Goal: Information Seeking & Learning: Learn about a topic

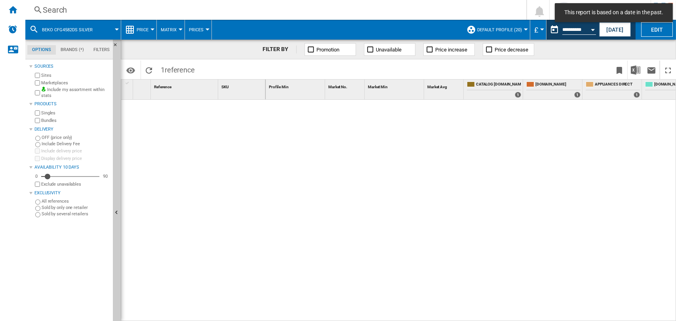
click at [48, 10] on div "Search" at bounding box center [274, 9] width 463 height 11
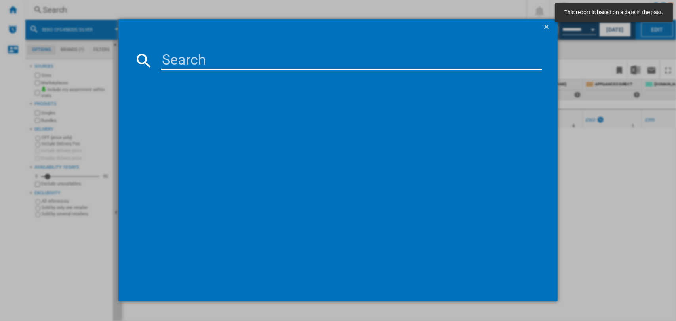
click at [181, 63] on input at bounding box center [351, 60] width 381 height 19
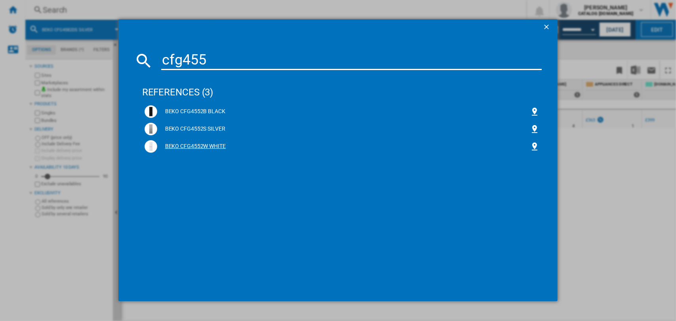
type input "cfg455"
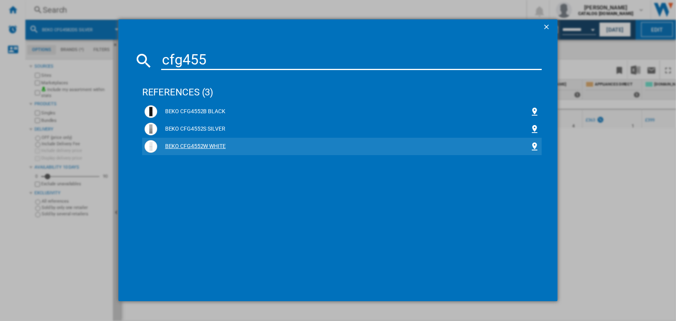
click at [196, 148] on div "BEKO CFG4552W WHITE" at bounding box center [343, 147] width 373 height 8
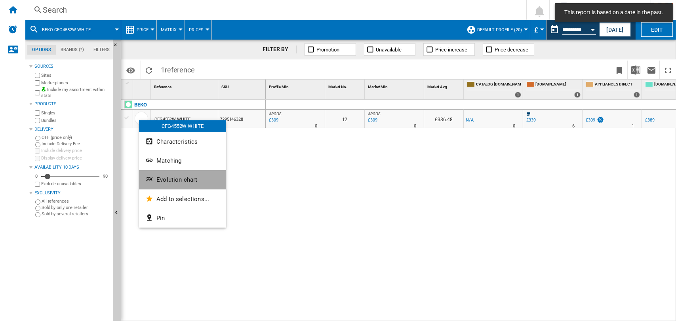
click at [167, 180] on span "Evolution chart" at bounding box center [176, 179] width 41 height 7
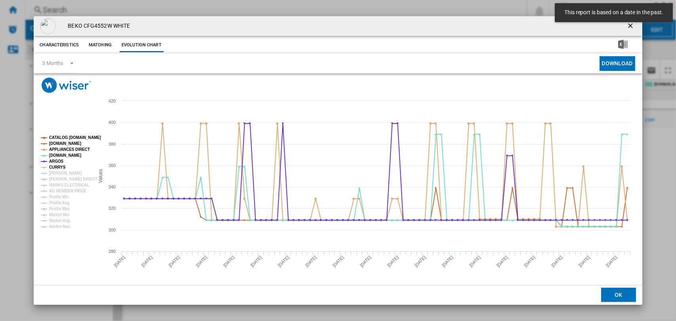
click at [57, 166] on tspan "CURRYS" at bounding box center [57, 167] width 17 height 4
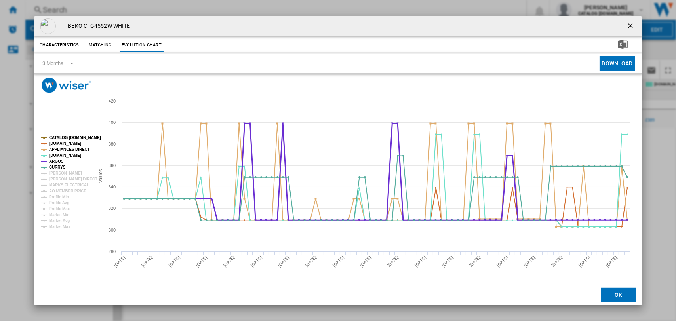
click at [59, 160] on tspan "ARGOS" at bounding box center [56, 161] width 15 height 4
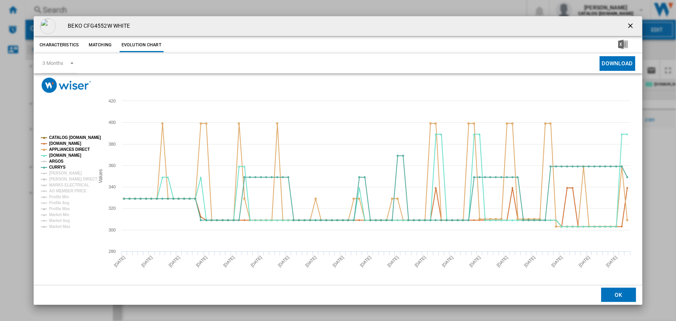
click at [59, 160] on tspan "ARGOS" at bounding box center [56, 161] width 15 height 4
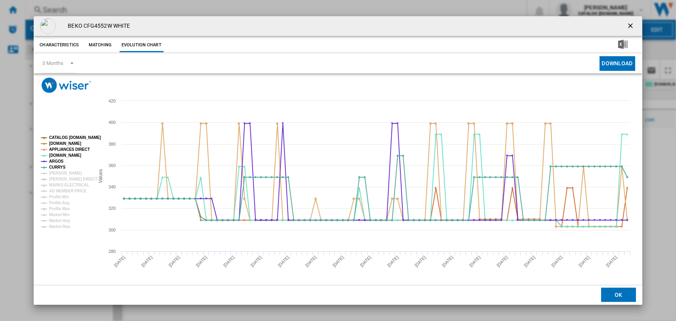
click at [66, 134] on rect "Product popup" at bounding box center [64, 182] width 53 height 99
click at [65, 138] on tspan "CATALOG [DOMAIN_NAME]" at bounding box center [75, 137] width 52 height 4
click at [66, 143] on tspan "[DOMAIN_NAME]" at bounding box center [65, 143] width 32 height 4
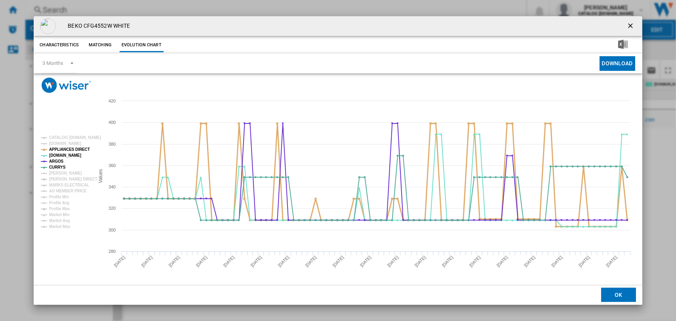
click at [61, 149] on tspan "APPLIANCES DIRECT" at bounding box center [69, 149] width 41 height 4
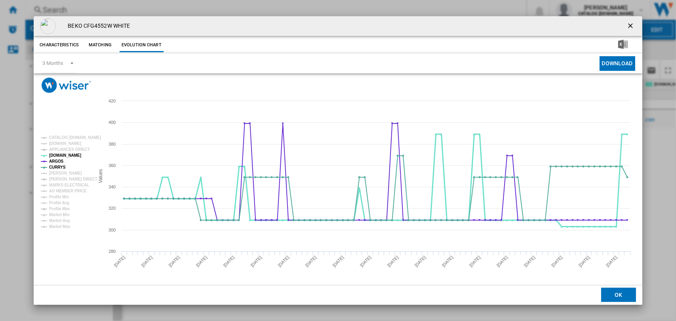
click at [59, 154] on tspan "[DOMAIN_NAME]" at bounding box center [65, 155] width 32 height 4
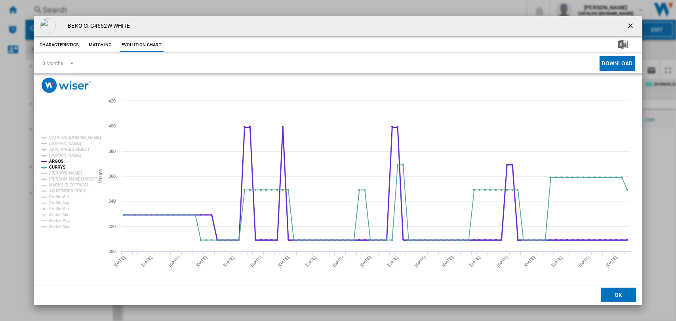
click at [59, 160] on tspan "ARGOS" at bounding box center [56, 161] width 15 height 4
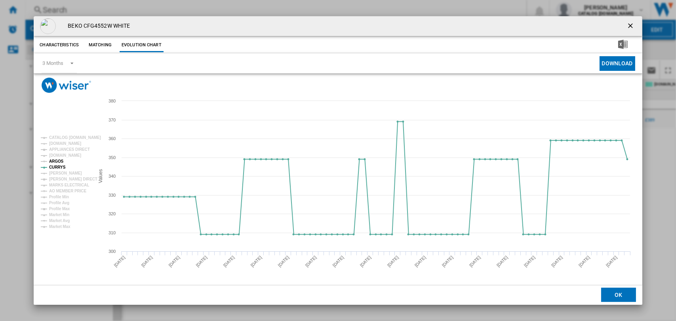
click at [58, 162] on tspan "ARGOS" at bounding box center [56, 161] width 15 height 4
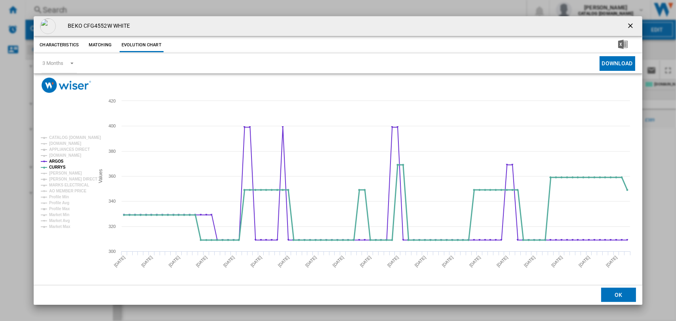
click at [57, 165] on tspan "CURRYS" at bounding box center [57, 167] width 17 height 4
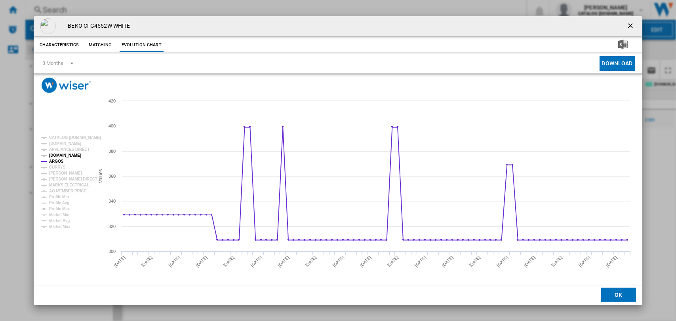
click at [62, 155] on tspan "[DOMAIN_NAME]" at bounding box center [65, 155] width 32 height 4
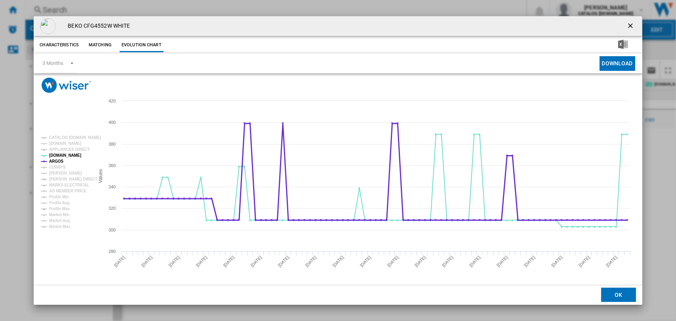
click at [58, 160] on tspan "ARGOS" at bounding box center [56, 161] width 15 height 4
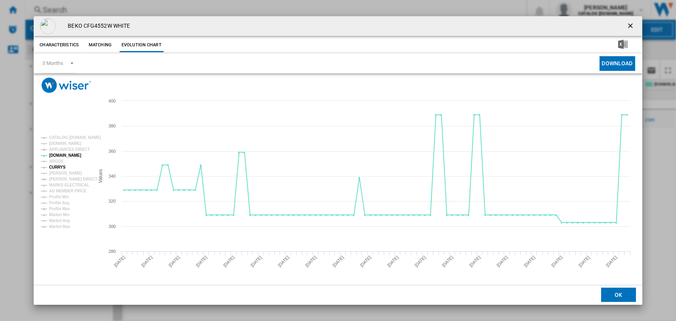
click at [57, 167] on tspan "CURRYS" at bounding box center [57, 167] width 17 height 4
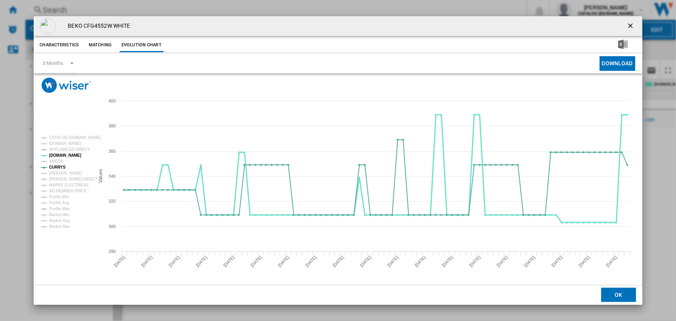
click at [58, 156] on tspan "[DOMAIN_NAME]" at bounding box center [65, 155] width 32 height 4
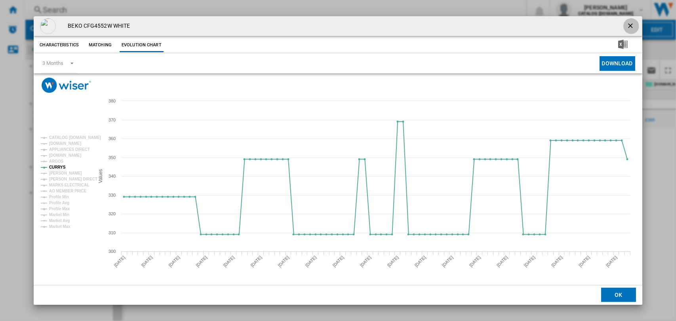
click at [627, 25] on ng-md-icon "getI18NText('BUTTONS.CLOSE_DIALOG')" at bounding box center [632, 27] width 10 height 10
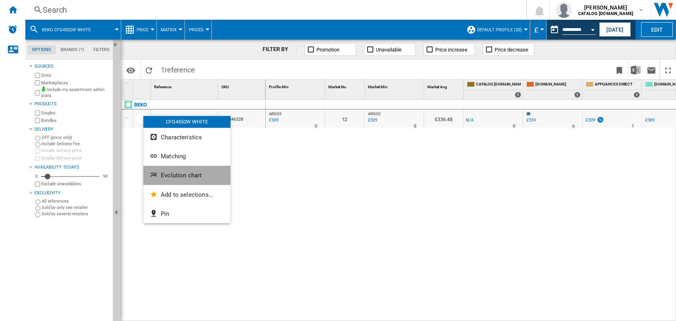
click at [171, 174] on span "Evolution chart" at bounding box center [181, 175] width 41 height 7
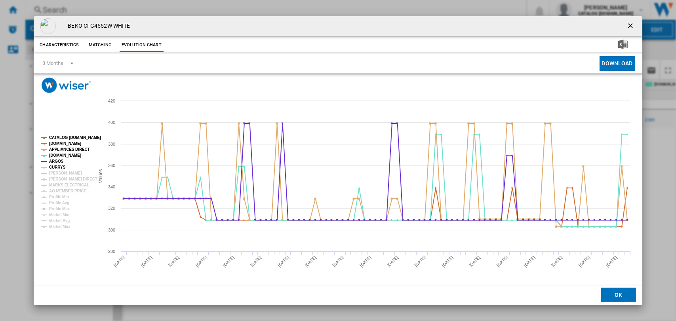
click at [54, 168] on tspan "CURRYS" at bounding box center [57, 167] width 17 height 4
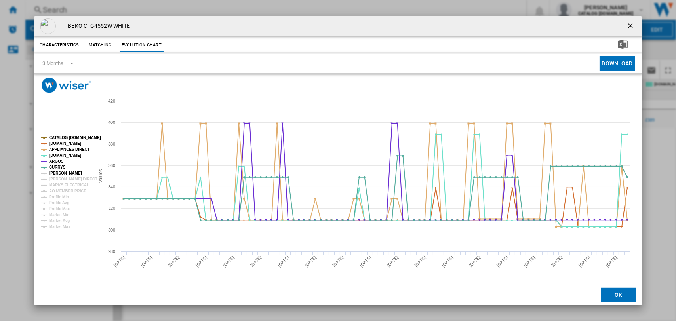
click at [57, 174] on tspan "JOHN LEWIS" at bounding box center [65, 173] width 33 height 4
click at [59, 179] on tspan "HUGHES DIRECT" at bounding box center [73, 179] width 48 height 4
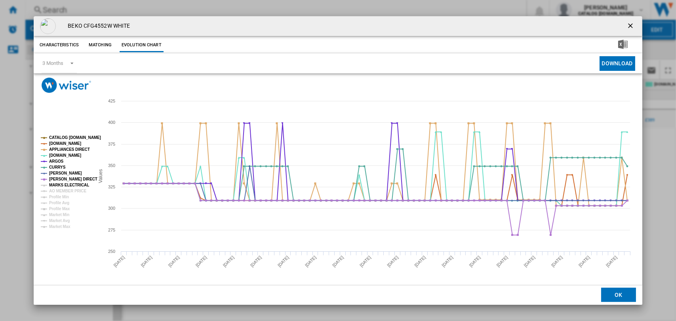
click at [60, 185] on tspan "MARKS ELECTRICAL" at bounding box center [69, 185] width 40 height 4
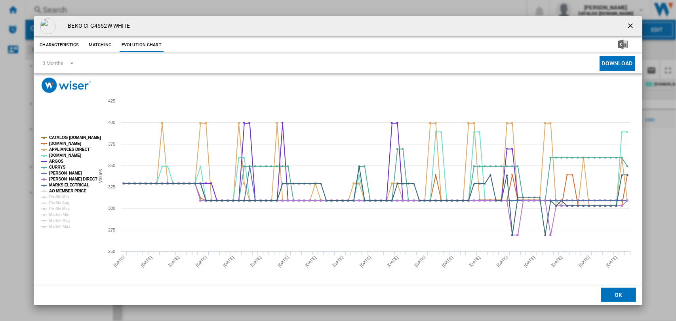
click at [61, 191] on tspan "AO MEMBER PRICE" at bounding box center [67, 191] width 37 height 4
click at [62, 136] on tspan "CATALOG [DOMAIN_NAME]" at bounding box center [75, 137] width 52 height 4
click at [67, 137] on tspan "CATALOG [DOMAIN_NAME]" at bounding box center [75, 137] width 52 height 4
click at [61, 135] on tspan "CATALOG [DOMAIN_NAME]" at bounding box center [75, 137] width 52 height 4
click at [61, 142] on tspan "[DOMAIN_NAME]" at bounding box center [65, 143] width 32 height 4
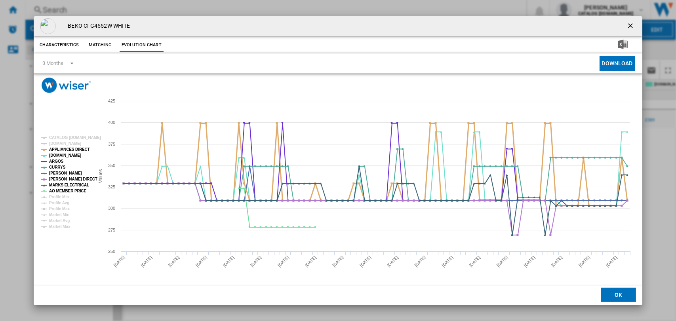
click at [61, 148] on tspan "APPLIANCES DIRECT" at bounding box center [69, 149] width 41 height 4
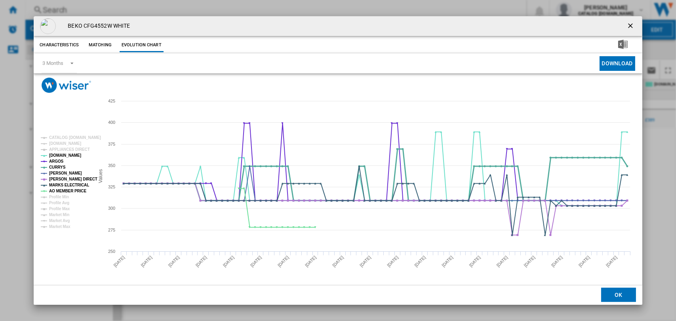
click at [57, 166] on tspan "CURRYS" at bounding box center [57, 167] width 17 height 4
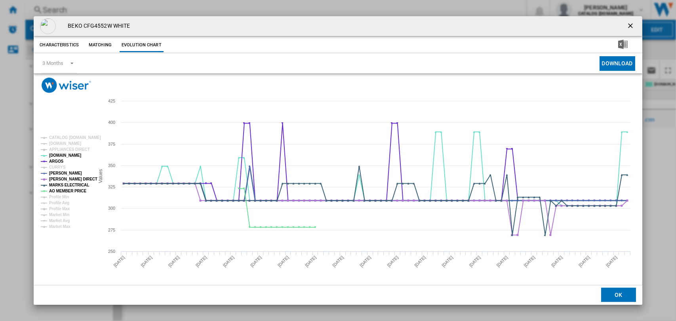
click at [59, 173] on tspan "JOHN LEWIS" at bounding box center [65, 173] width 33 height 4
click at [61, 179] on tspan "HUGHES DIRECT" at bounding box center [73, 179] width 48 height 4
click at [61, 186] on tspan "MARKS ELECTRICAL" at bounding box center [69, 185] width 40 height 4
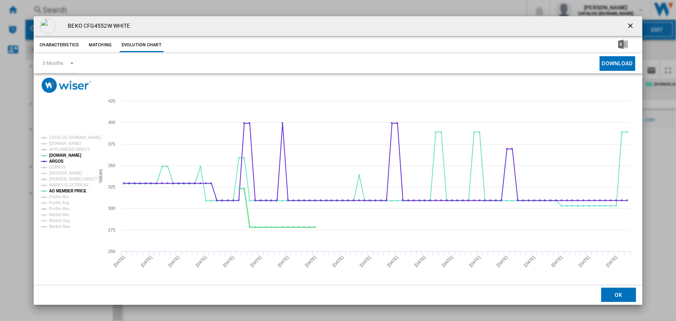
click at [62, 189] on tspan "AO MEMBER PRICE" at bounding box center [67, 191] width 37 height 4
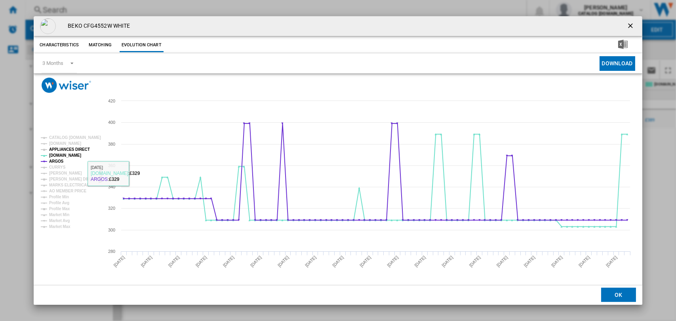
click at [70, 149] on tspan "APPLIANCES DIRECT" at bounding box center [69, 149] width 41 height 4
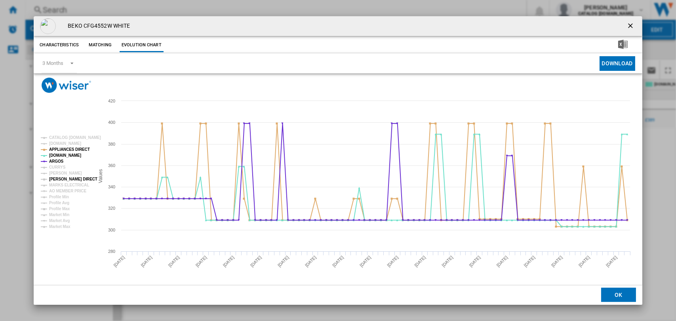
click at [63, 179] on tspan "HUGHES DIRECT" at bounding box center [73, 179] width 48 height 4
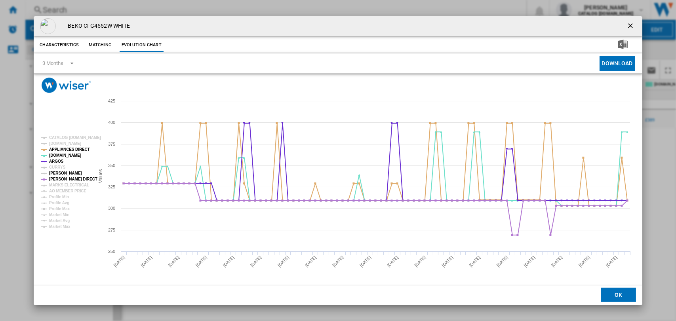
click at [53, 172] on tspan "JOHN LEWIS" at bounding box center [65, 173] width 33 height 4
click at [63, 184] on tspan "MARKS ELECTRICAL" at bounding box center [69, 185] width 40 height 4
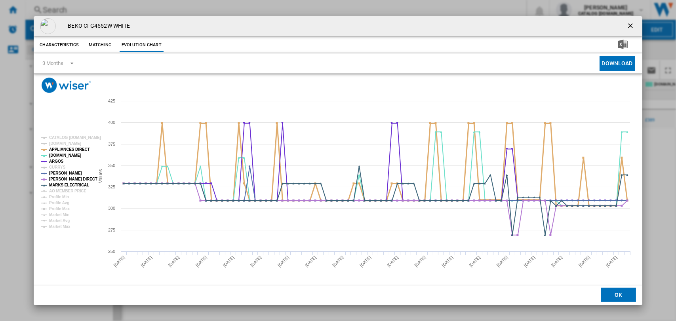
click at [76, 147] on tspan "APPLIANCES DIRECT" at bounding box center [69, 149] width 41 height 4
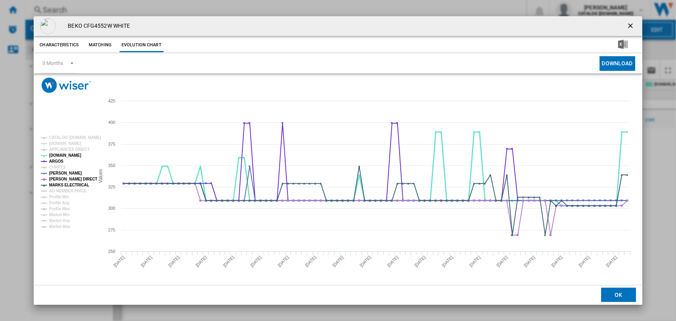
click at [59, 153] on tspan "[DOMAIN_NAME]" at bounding box center [65, 155] width 32 height 4
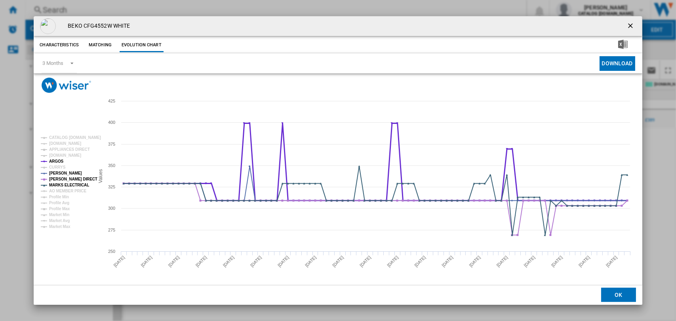
click at [59, 159] on tspan "ARGOS" at bounding box center [56, 161] width 15 height 4
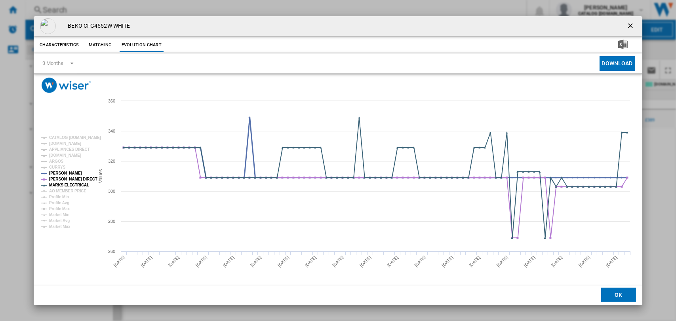
click at [61, 174] on tspan "JOHN LEWIS" at bounding box center [65, 173] width 33 height 4
click at [61, 177] on tspan "HUGHES DIRECT" at bounding box center [73, 179] width 48 height 4
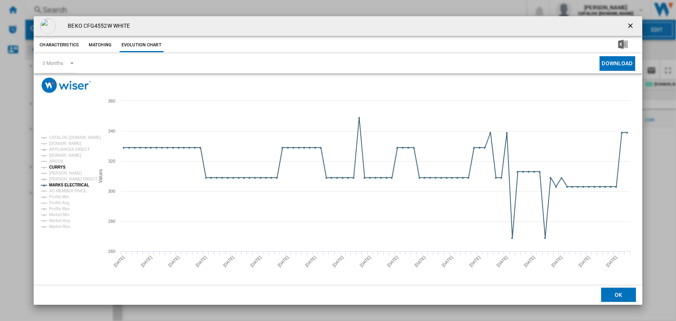
click at [57, 168] on tspan "CURRYS" at bounding box center [57, 167] width 17 height 4
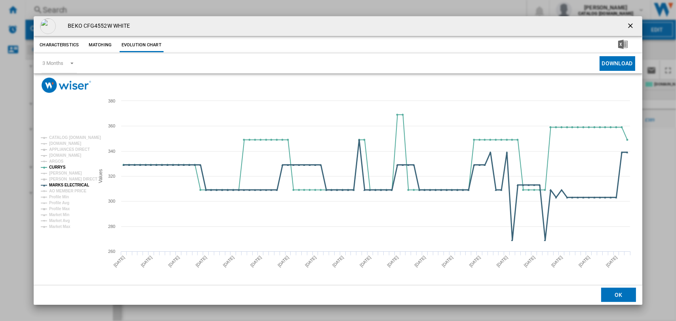
click at [63, 183] on tspan "MARKS ELECTRICAL" at bounding box center [69, 185] width 40 height 4
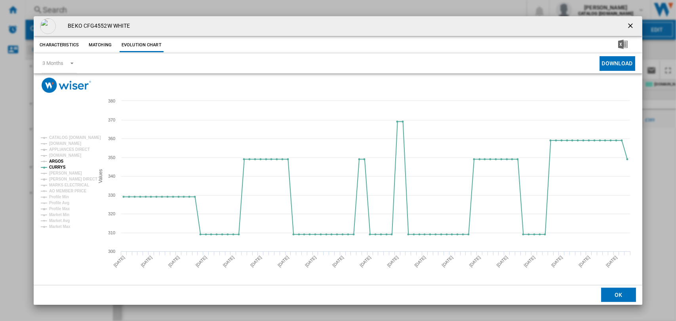
click at [57, 160] on tspan "ARGOS" at bounding box center [56, 161] width 15 height 4
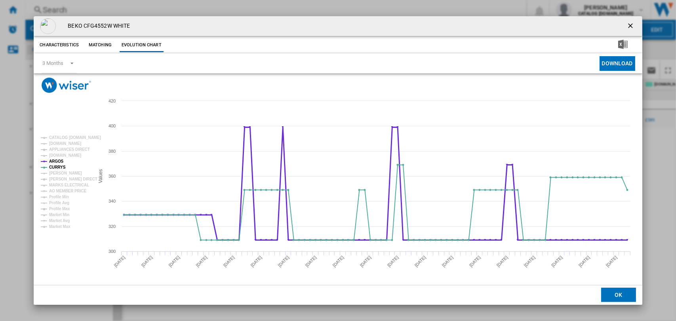
click at [60, 162] on tspan "ARGOS" at bounding box center [56, 161] width 15 height 4
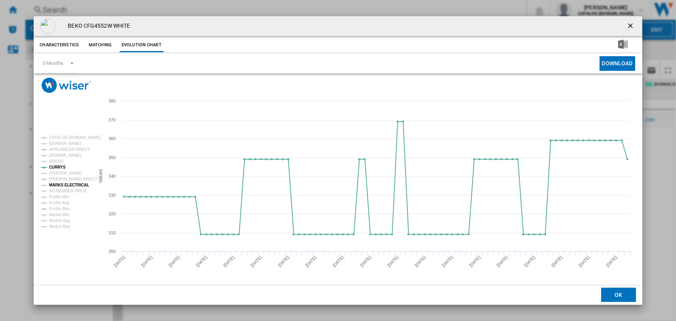
click at [61, 184] on tspan "MARKS ELECTRICAL" at bounding box center [69, 185] width 40 height 4
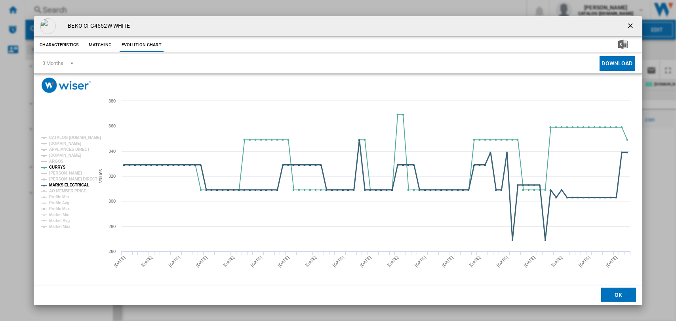
click at [61, 183] on tspan "MARKS ELECTRICAL" at bounding box center [69, 185] width 40 height 4
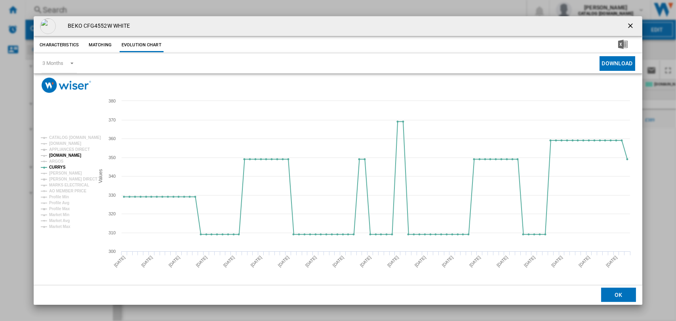
click at [60, 156] on tspan "[DOMAIN_NAME]" at bounding box center [65, 155] width 32 height 4
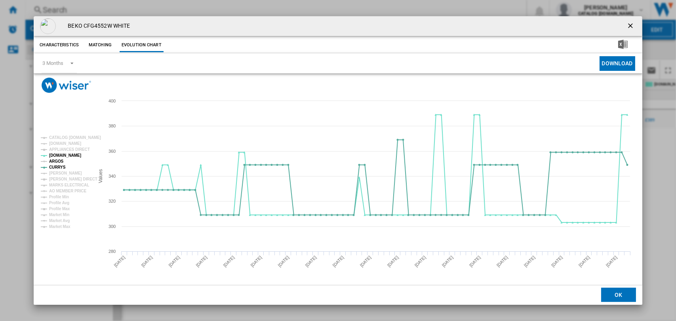
click at [58, 159] on tspan "ARGOS" at bounding box center [56, 161] width 15 height 4
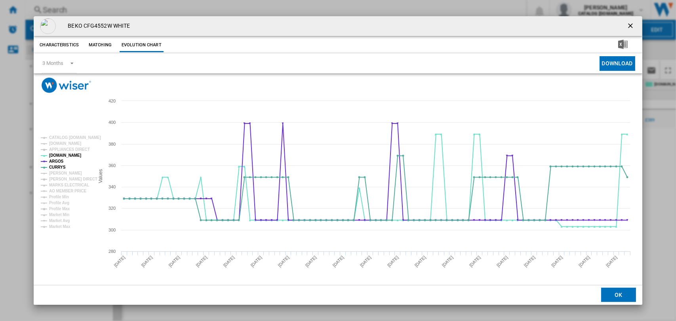
click at [628, 23] on ng-md-icon "getI18NText('BUTTONS.CLOSE_DIALOG')" at bounding box center [632, 27] width 10 height 10
